Goal: Find specific page/section: Find specific page/section

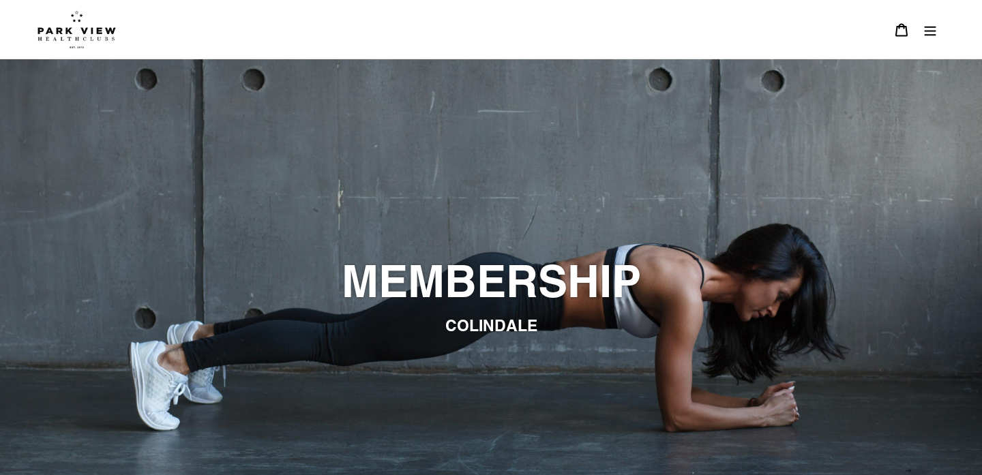
click at [922, 31] on button "Menu" at bounding box center [930, 29] width 29 height 29
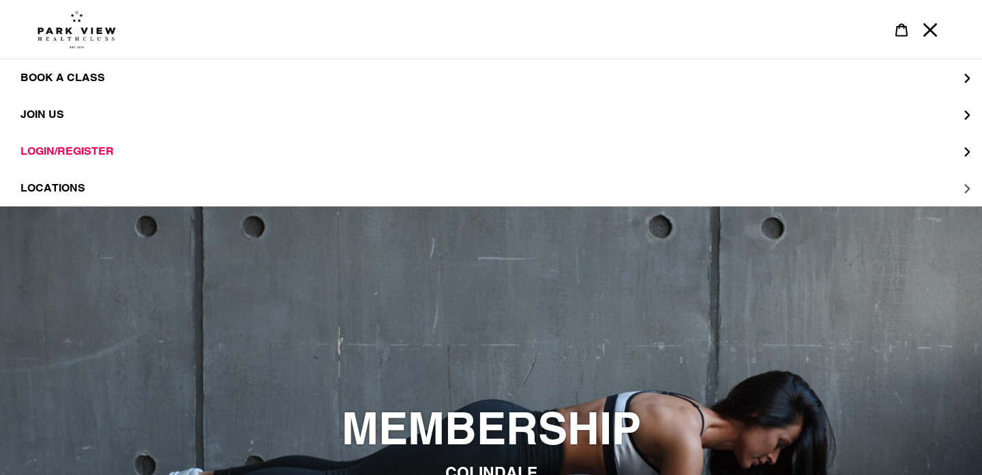
click at [85, 190] on button "LOCATIONS" at bounding box center [491, 188] width 982 height 37
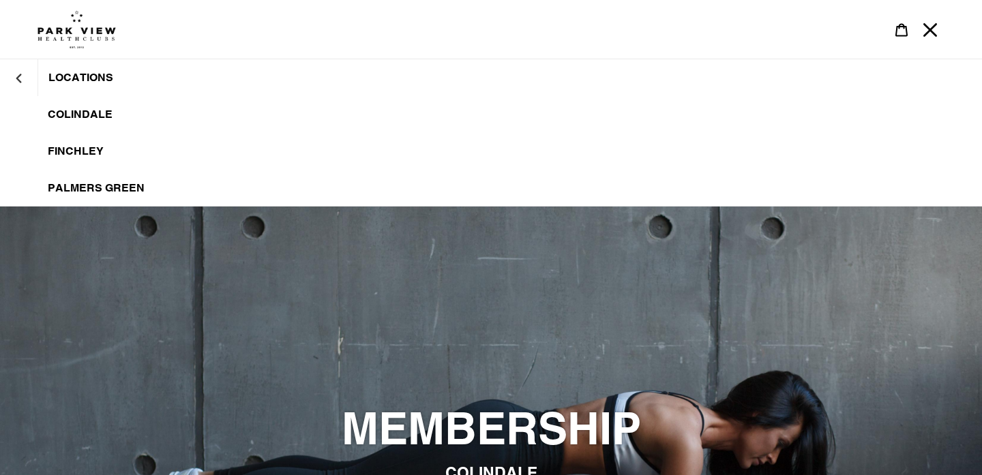
click at [102, 117] on span "Colindale" at bounding box center [80, 115] width 65 height 14
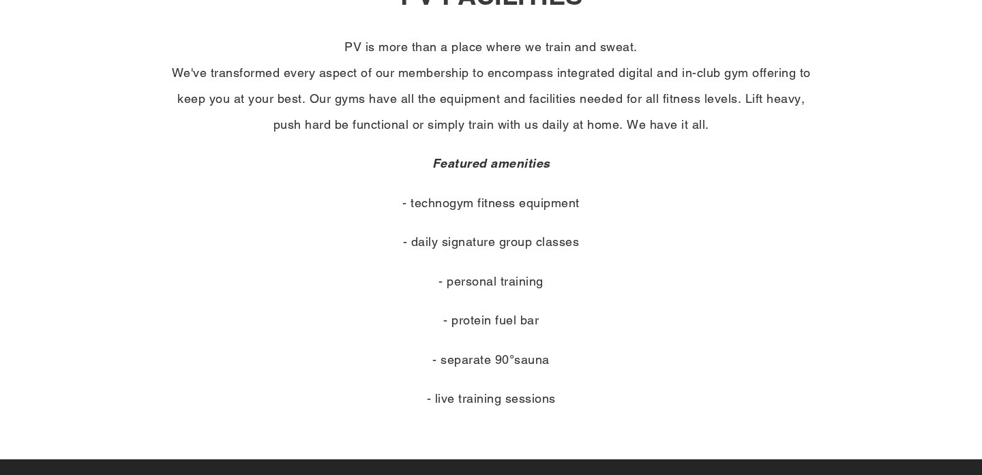
scroll to position [586, 0]
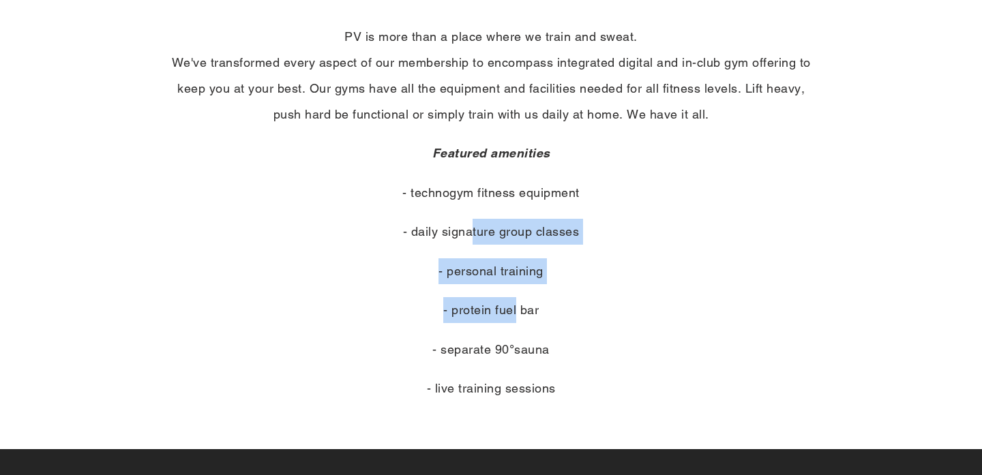
drag, startPoint x: 470, startPoint y: 235, endPoint x: 518, endPoint y: 310, distance: 89.8
click at [518, 308] on div "PV is more than a place where we train and sweat. We've transformed every aspec…" at bounding box center [491, 213] width 654 height 378
click at [518, 310] on p "- protein fuel bar" at bounding box center [491, 310] width 654 height 26
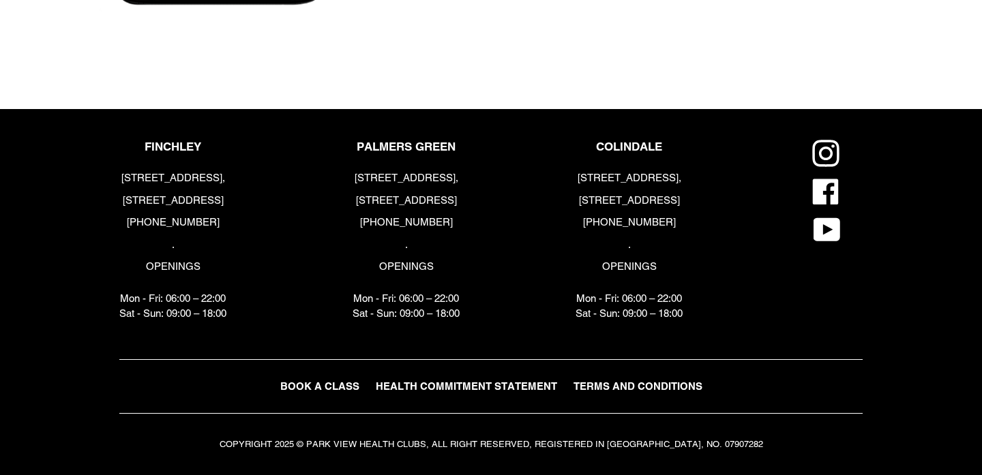
scroll to position [3344, 0]
